Goal: Information Seeking & Learning: Compare options

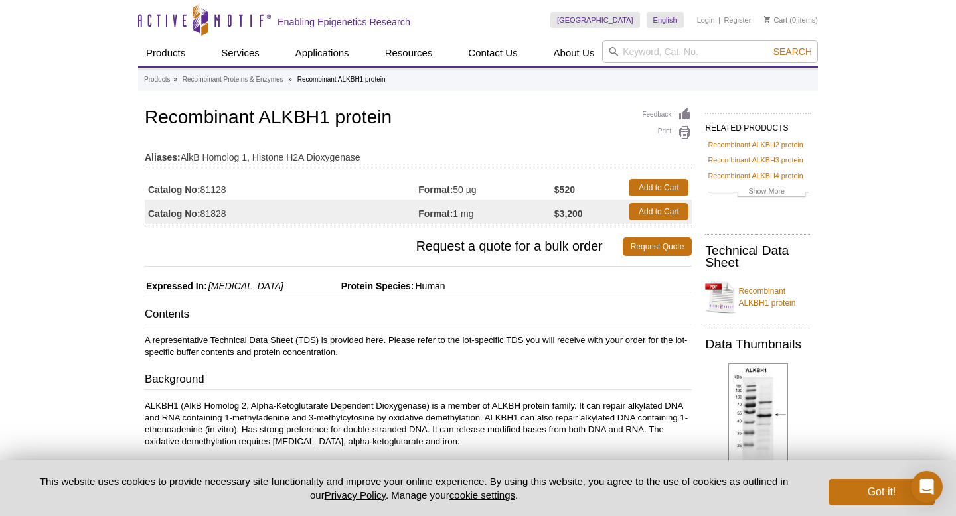
click at [438, 167] on table "Aliases: AlkB Homolog 1, Histone H2A Dioxygenase" at bounding box center [418, 154] width 547 height 29
click at [761, 302] on link "Recombinant ALKBH1 protein" at bounding box center [758, 297] width 106 height 40
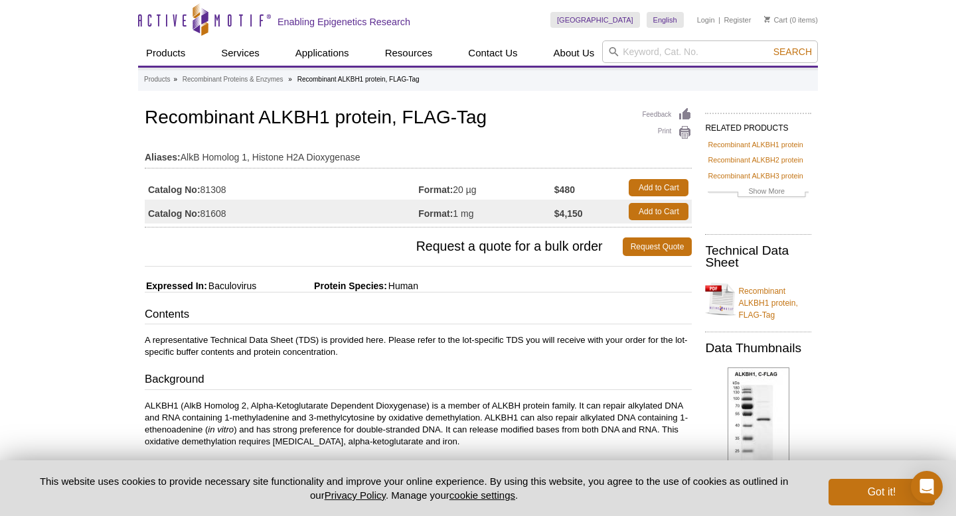
scroll to position [78, 0]
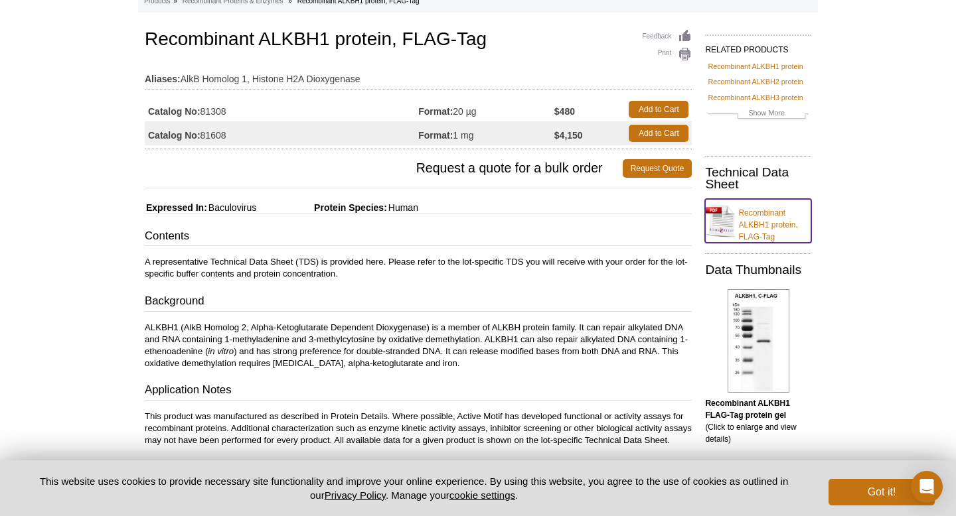
click at [760, 210] on link "Recombinant ALKBH1 protein, FLAG-Tag" at bounding box center [758, 221] width 106 height 44
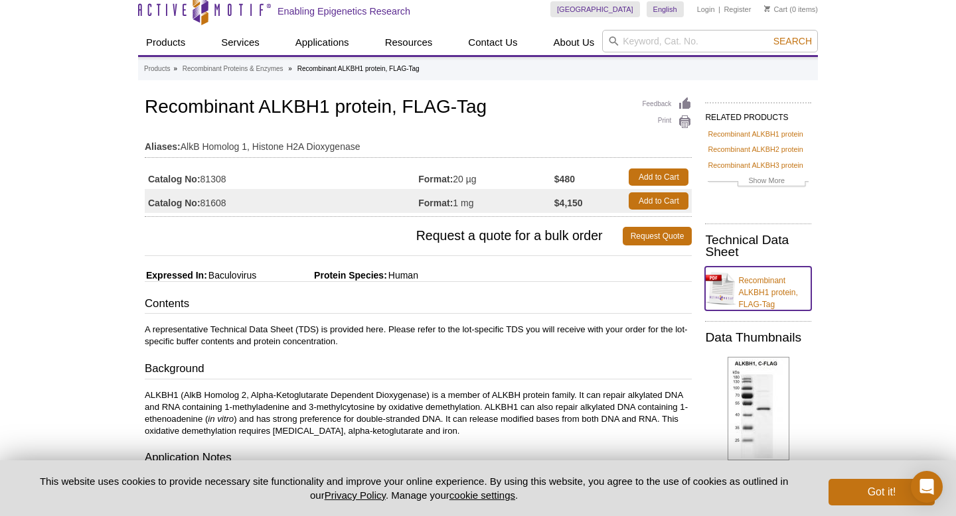
scroll to position [0, 0]
